Goal: Task Accomplishment & Management: Complete application form

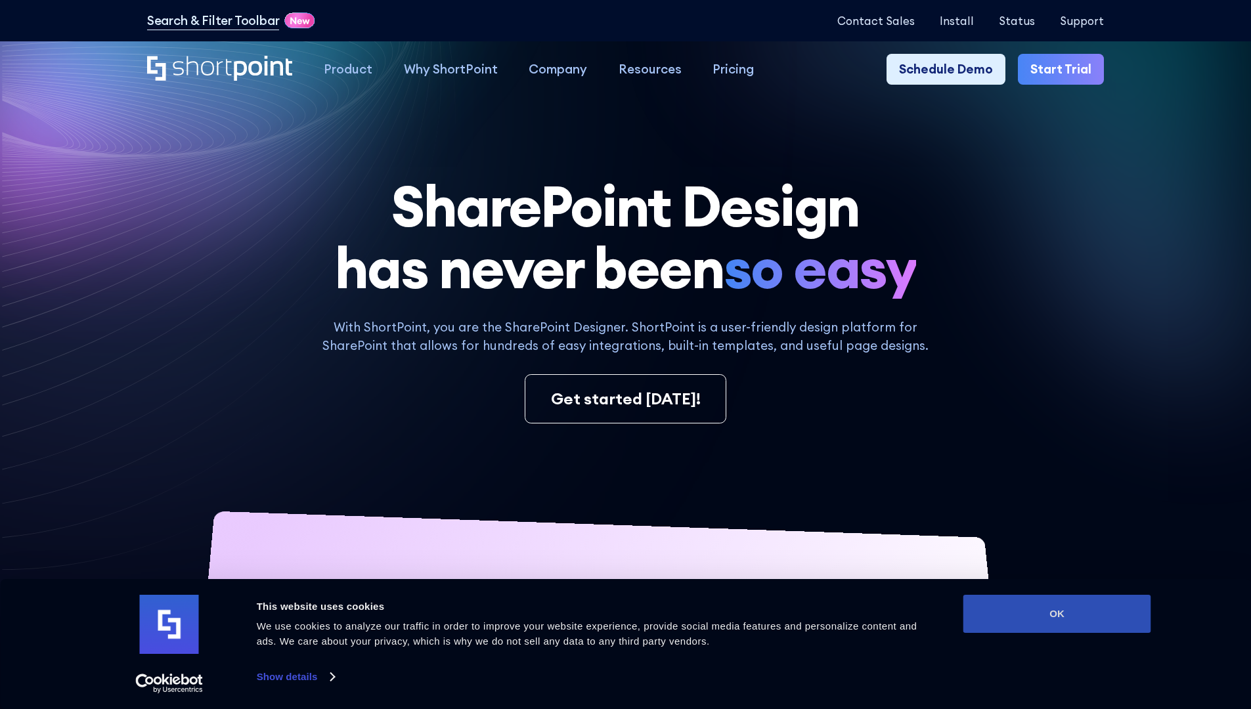
click at [1057, 614] on button "OK" at bounding box center [1058, 614] width 188 height 38
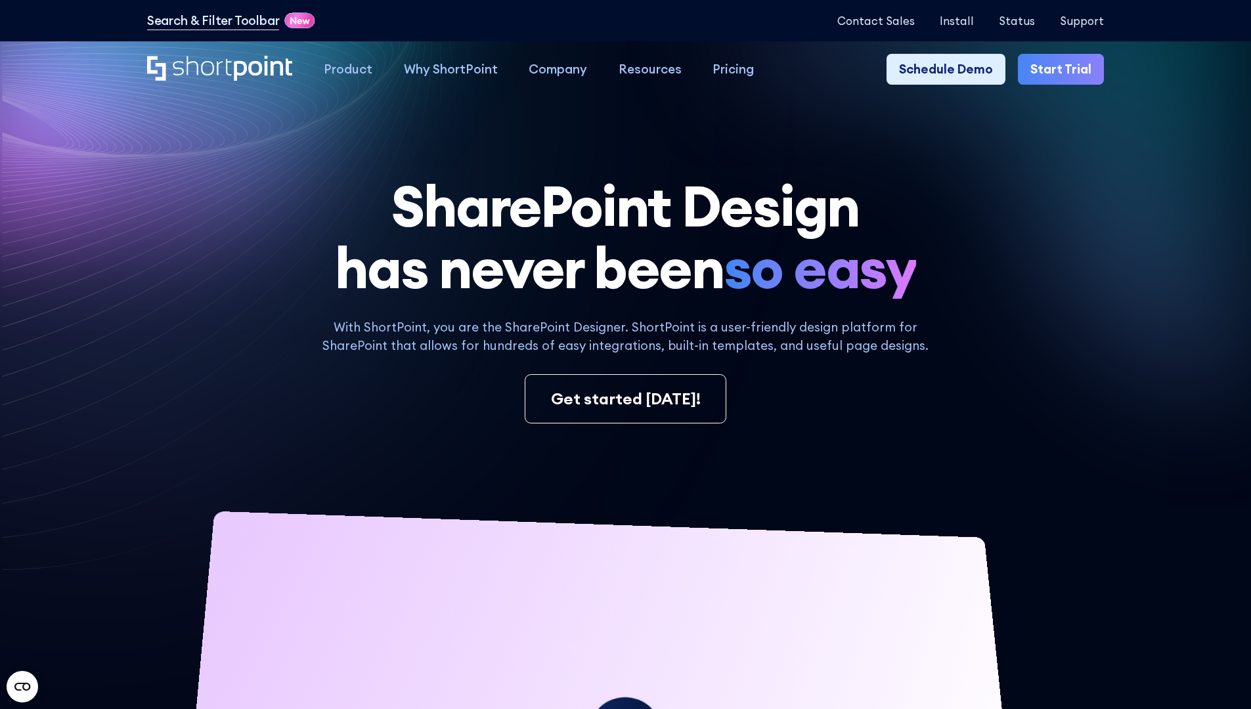
click at [1066, 70] on link "Start Trial" at bounding box center [1061, 70] width 86 height 32
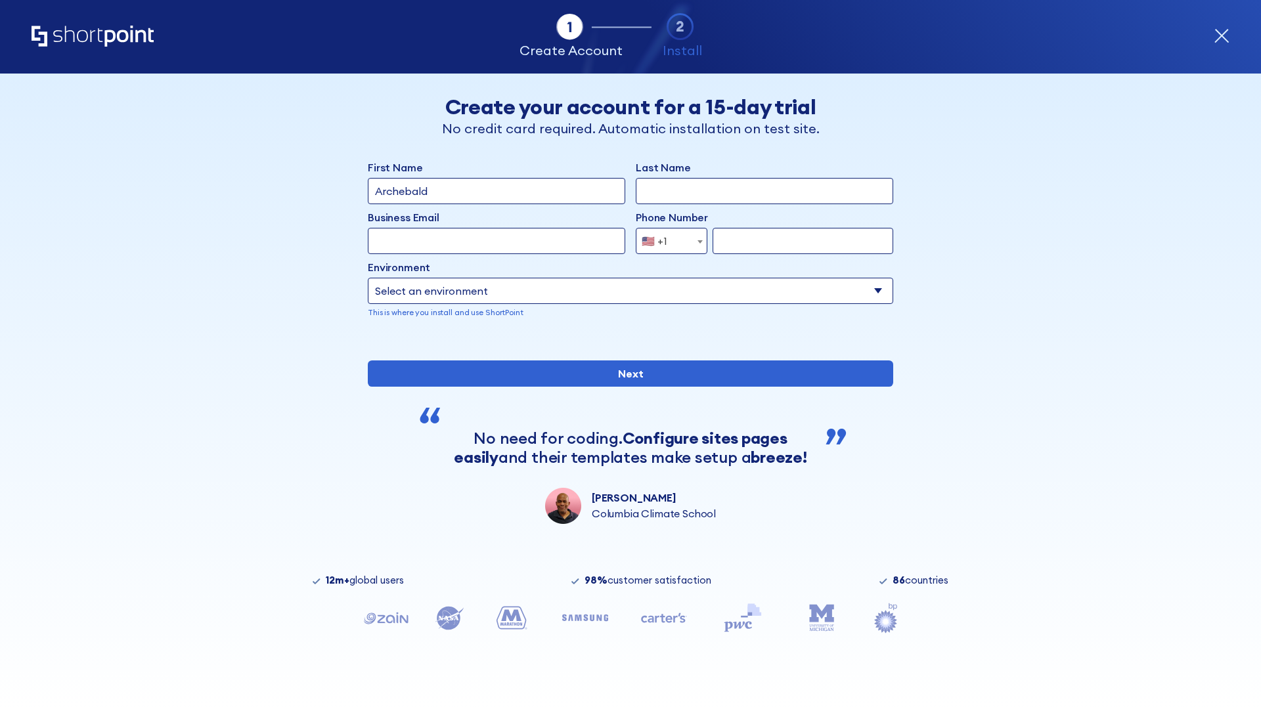
type input "Archebald"
type input "Berkuskv"
type input "2125556789"
select select "Microsoft 365"
type input "2125556789"
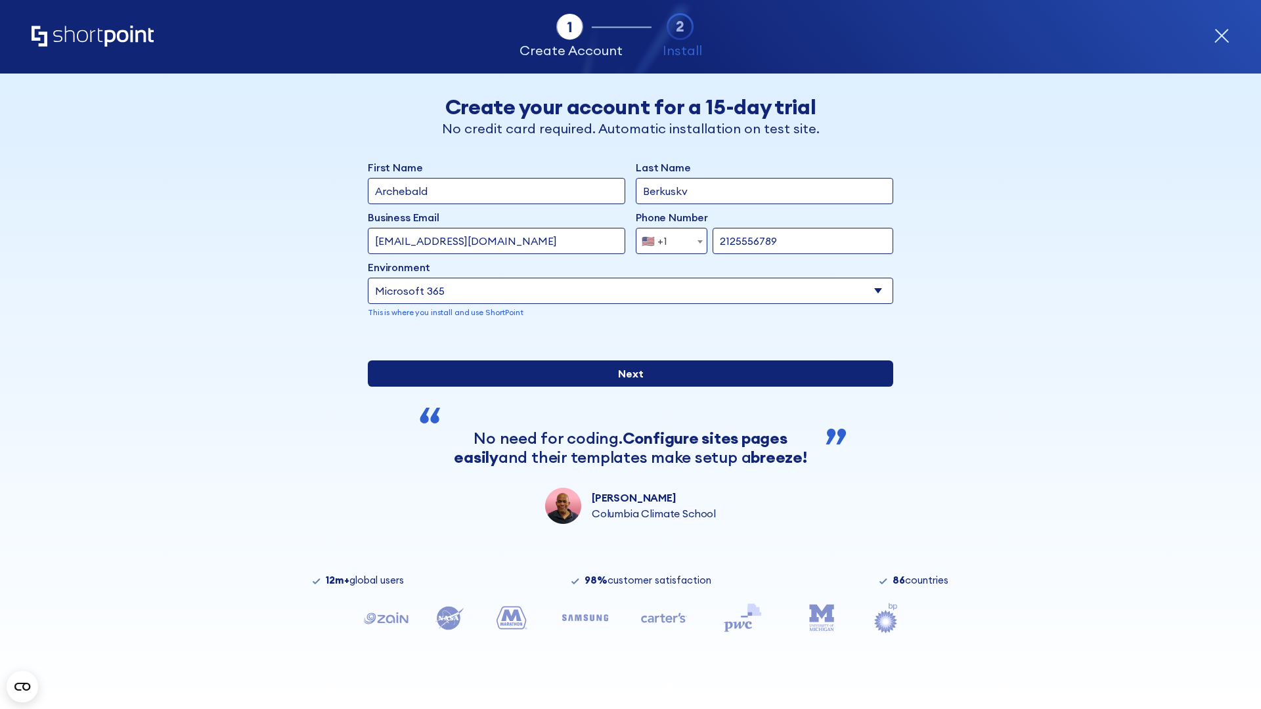
scroll to position [3, 0]
click at [625, 387] on input "Next" at bounding box center [631, 374] width 526 height 26
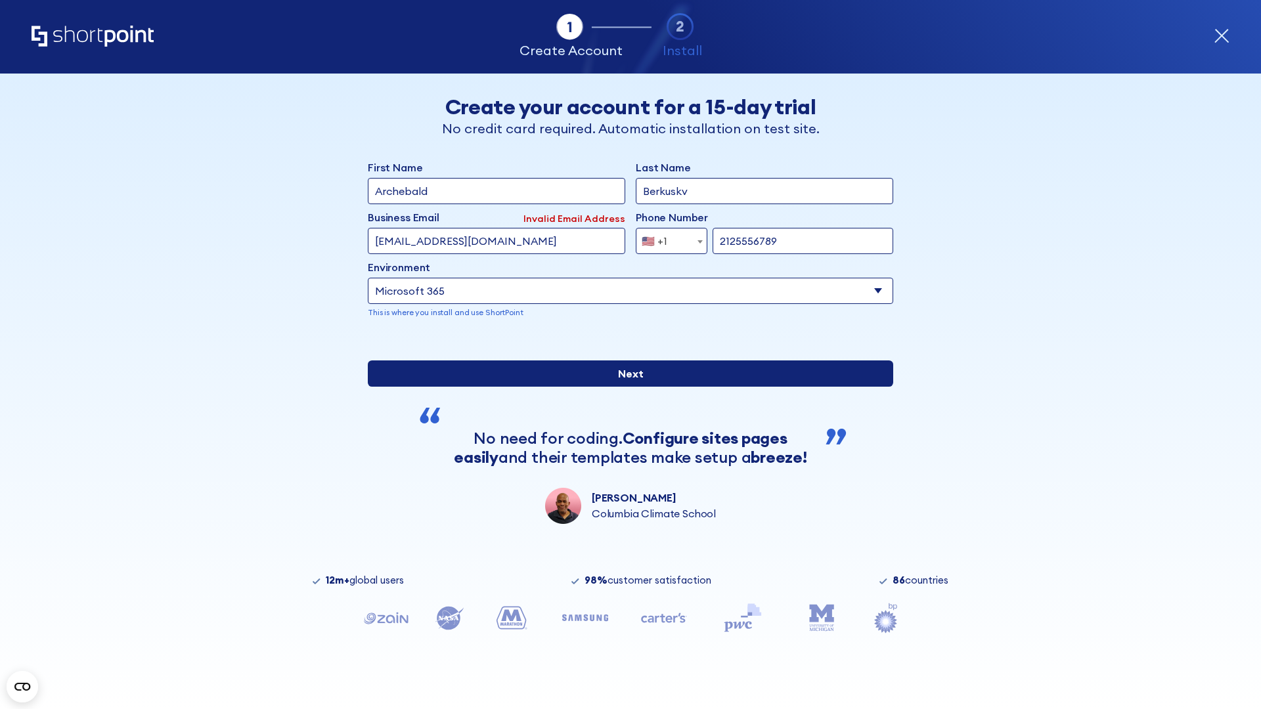
click at [625, 387] on input "Next" at bounding box center [631, 374] width 526 height 26
type input "test@shortpoint.com"
click at [625, 387] on input "Next" at bounding box center [631, 374] width 526 height 26
